Goal: Go to known website: Access a specific website the user already knows

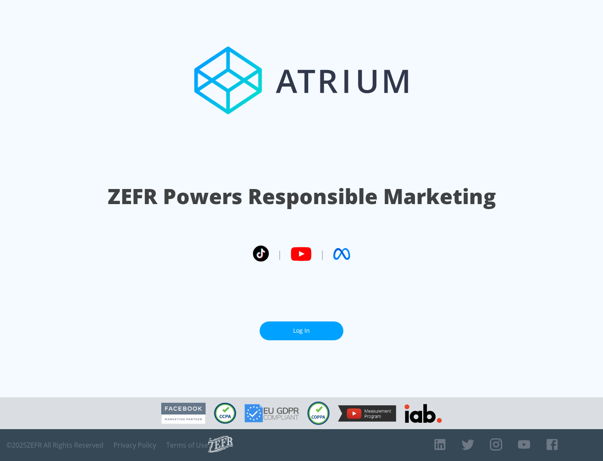
click at [302, 331] on link "Log In" at bounding box center [302, 330] width 84 height 19
